Goal: Task Accomplishment & Management: Use online tool/utility

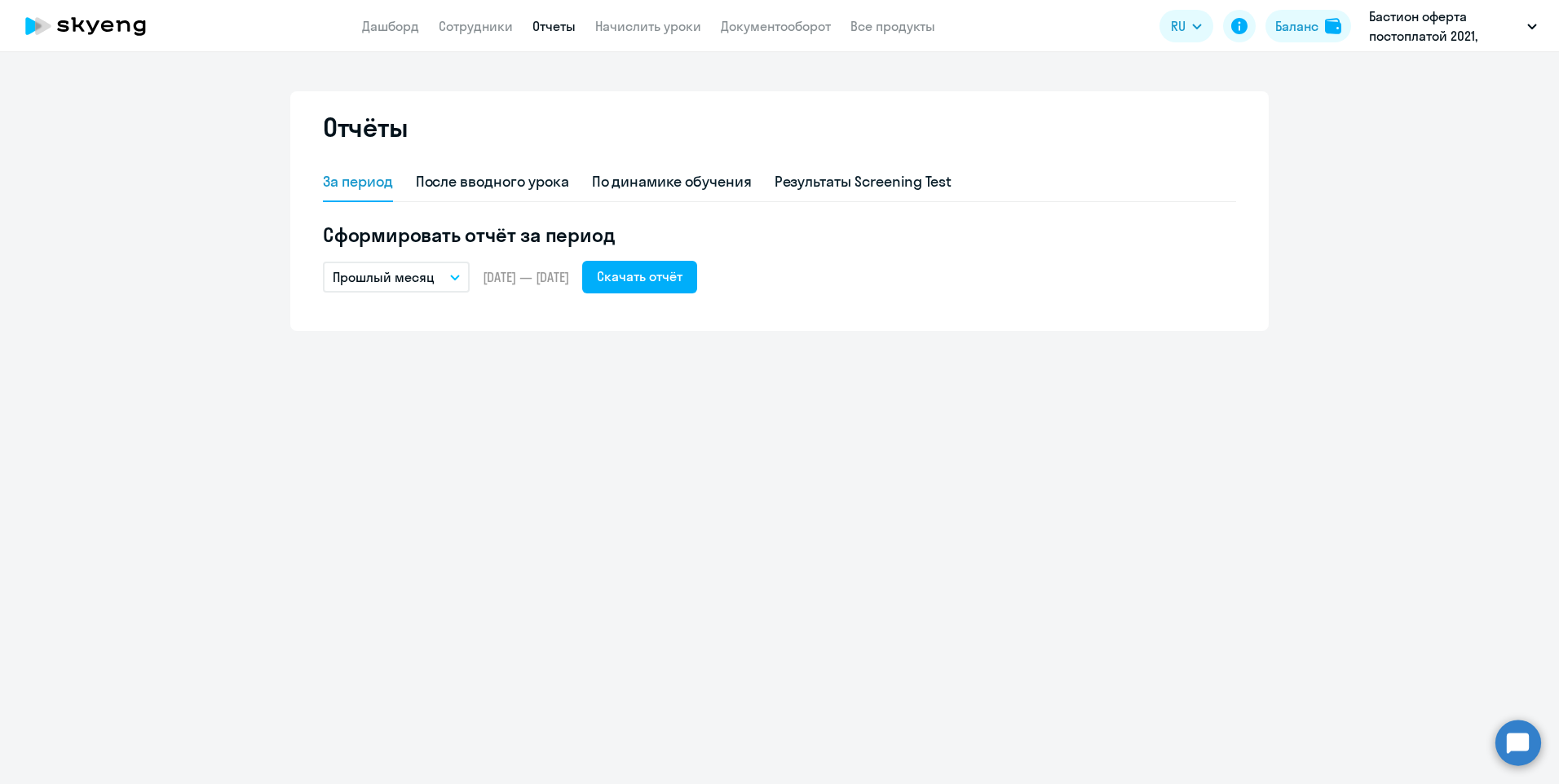
click at [460, 282] on button "Прошлый месяц" at bounding box center [396, 277] width 147 height 31
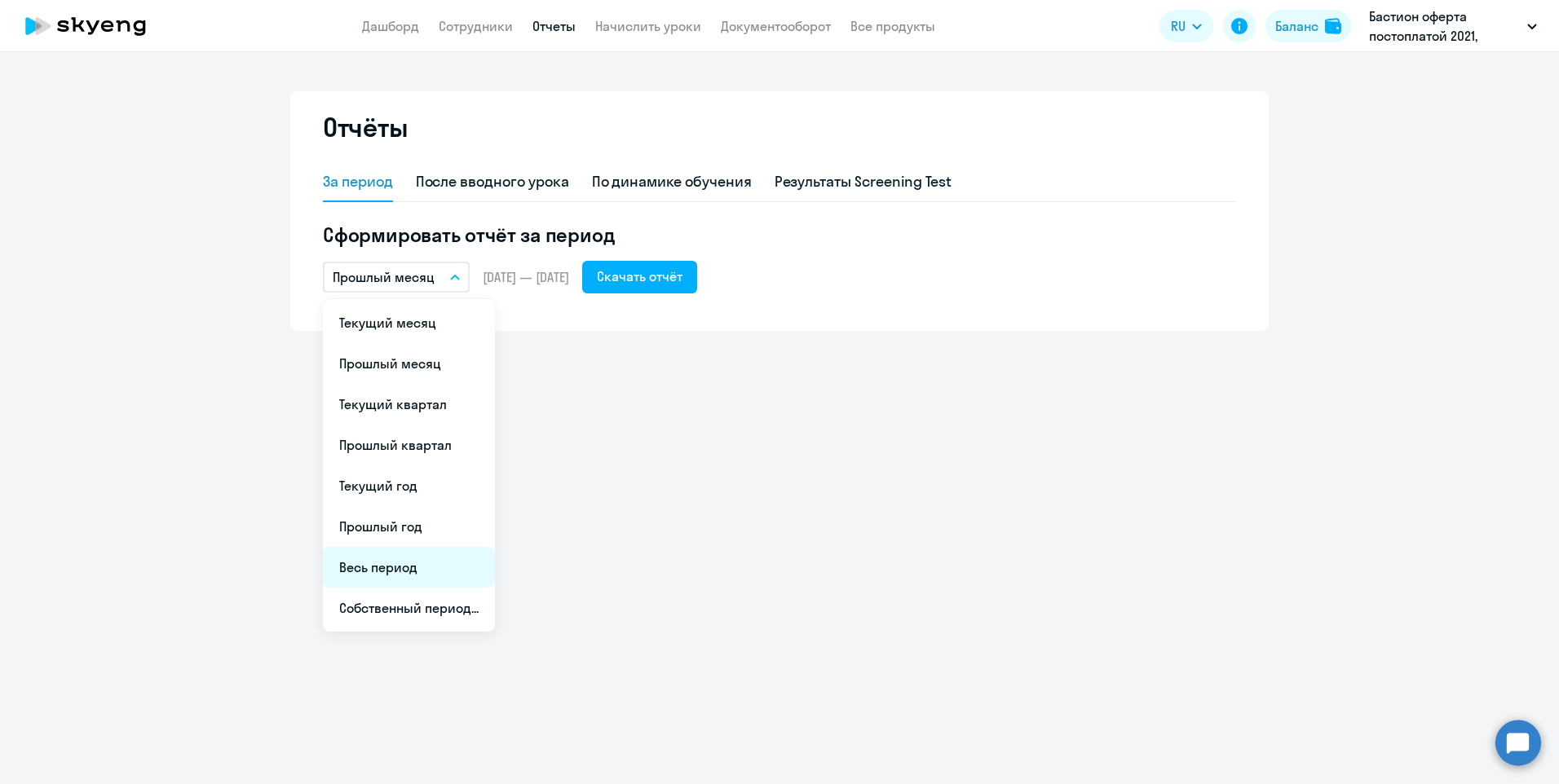
click at [417, 569] on li "Весь период" at bounding box center [409, 567] width 172 height 41
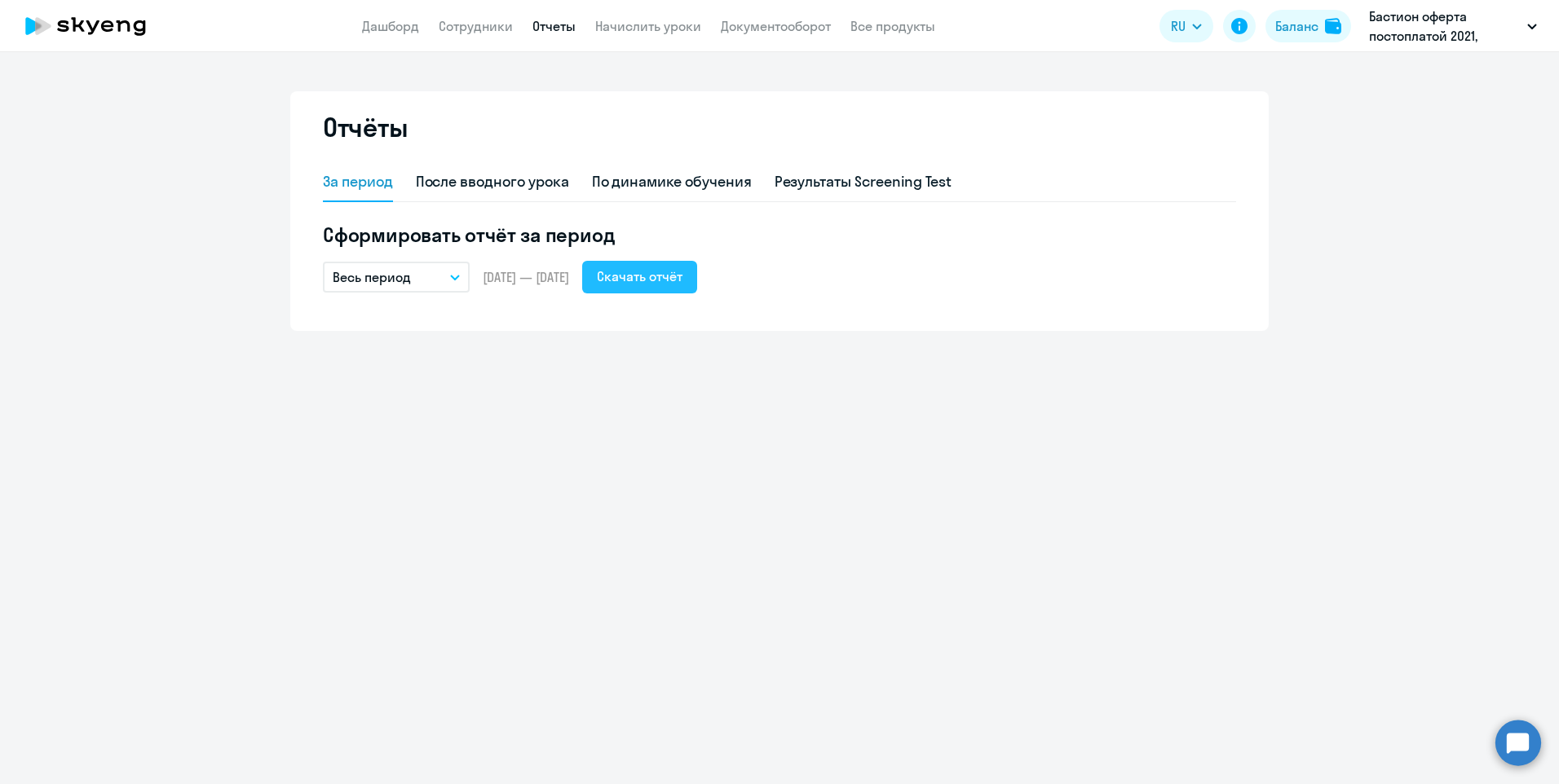
click at [680, 285] on div "Скачать отчёт" at bounding box center [639, 276] width 86 height 19
